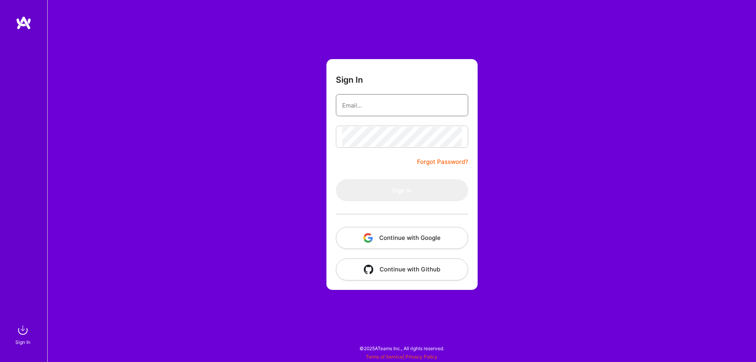
click at [385, 97] on input "email" at bounding box center [402, 105] width 120 height 20
type input "[EMAIL_ADDRESS][DOMAIN_NAME]"
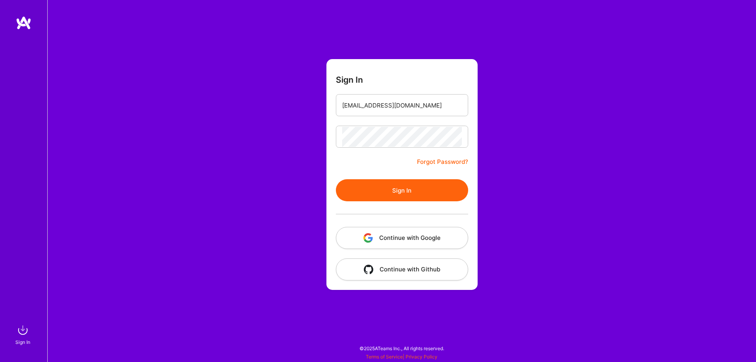
click at [422, 190] on button "Sign In" at bounding box center [402, 190] width 132 height 22
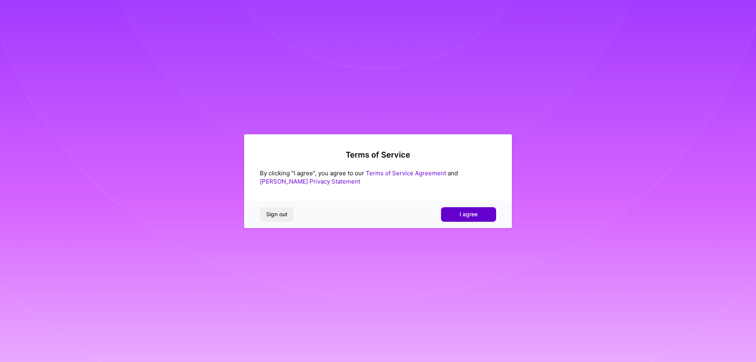
click at [458, 217] on button "I agree" at bounding box center [468, 214] width 55 height 14
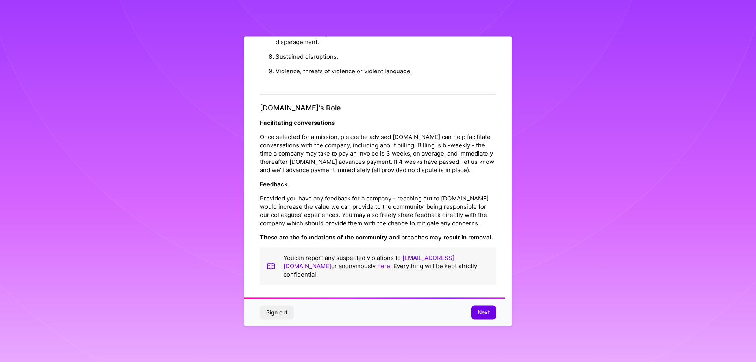
scroll to position [850, 0]
click at [488, 313] on span "Next" at bounding box center [483, 312] width 12 height 8
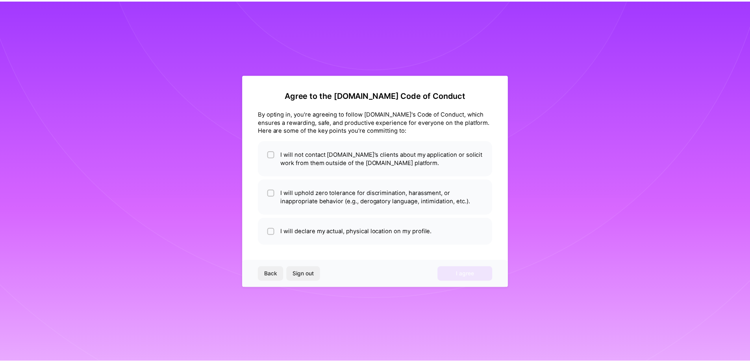
scroll to position [0, 0]
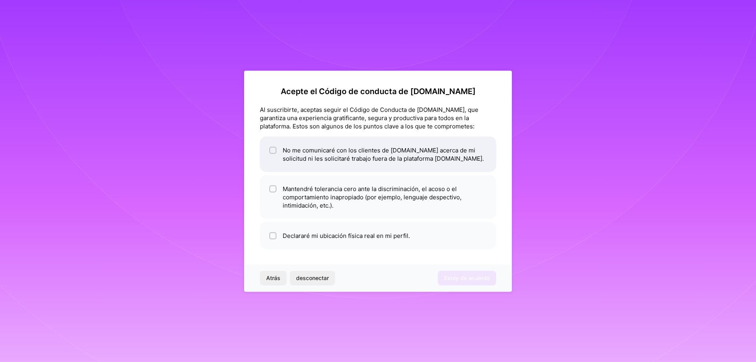
click at [274, 149] on input "checkbox" at bounding box center [274, 151] width 6 height 6
checkbox input "true"
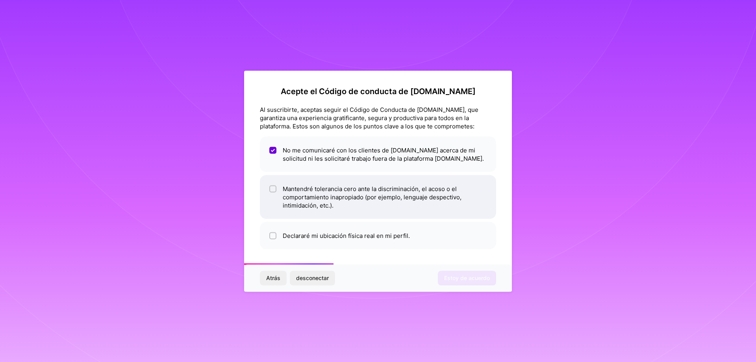
click at [278, 187] on li "Mantendré tolerancia cero ante la discriminación, el acoso o el comportamiento …" at bounding box center [378, 197] width 236 height 44
checkbox input "true"
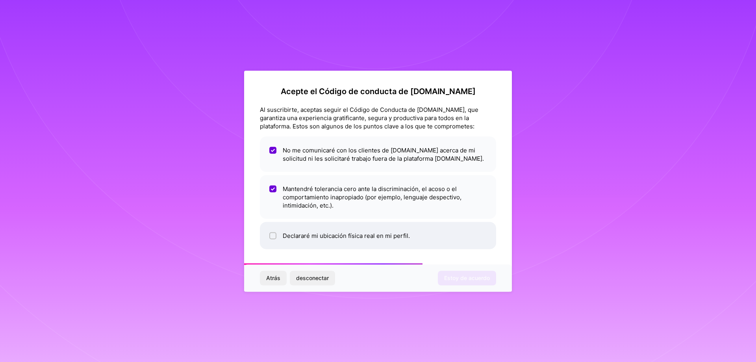
click at [273, 237] on input "checkbox" at bounding box center [274, 236] width 6 height 6
checkbox input "true"
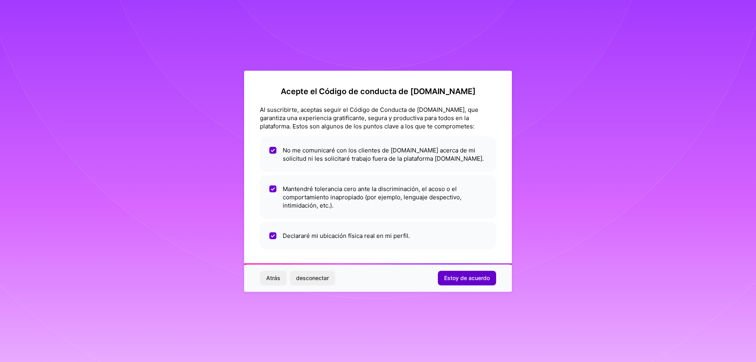
click at [479, 275] on font "Estoy de acuerdo" at bounding box center [467, 277] width 46 height 7
